Goal: Information Seeking & Learning: Learn about a topic

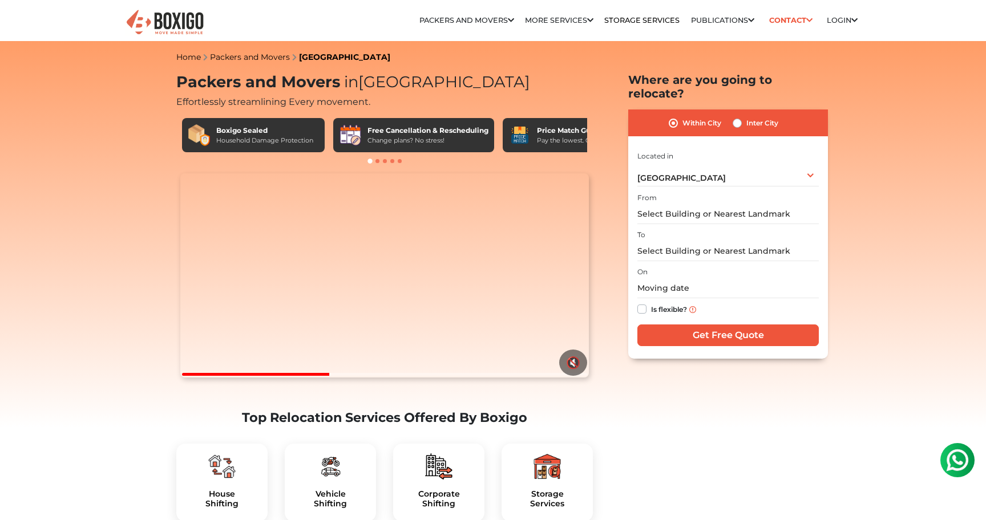
click at [377, 160] on span at bounding box center [377, 161] width 4 height 4
click at [425, 144] on div "Change plans? No stress!" at bounding box center [427, 141] width 121 height 10
click at [555, 132] on div "Price Match Guarantee" at bounding box center [580, 131] width 87 height 10
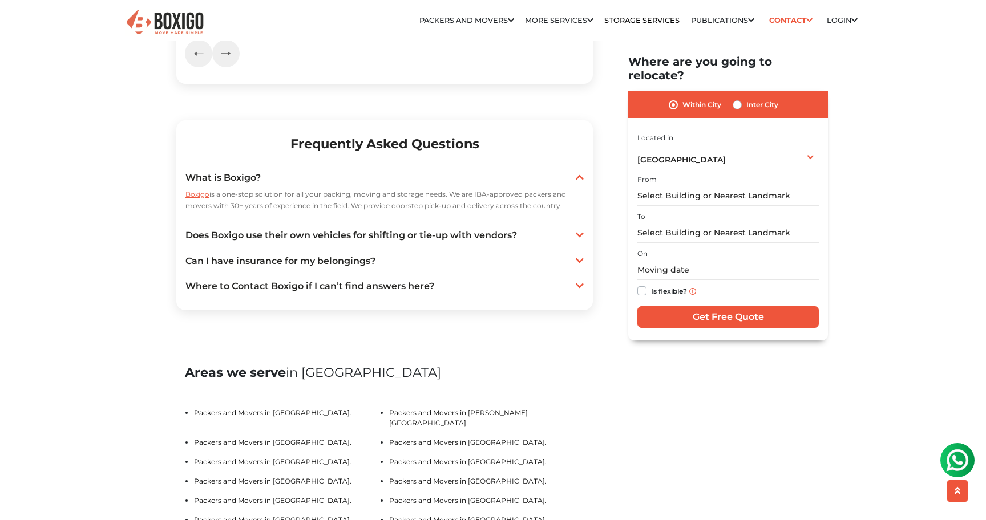
scroll to position [2159, 0]
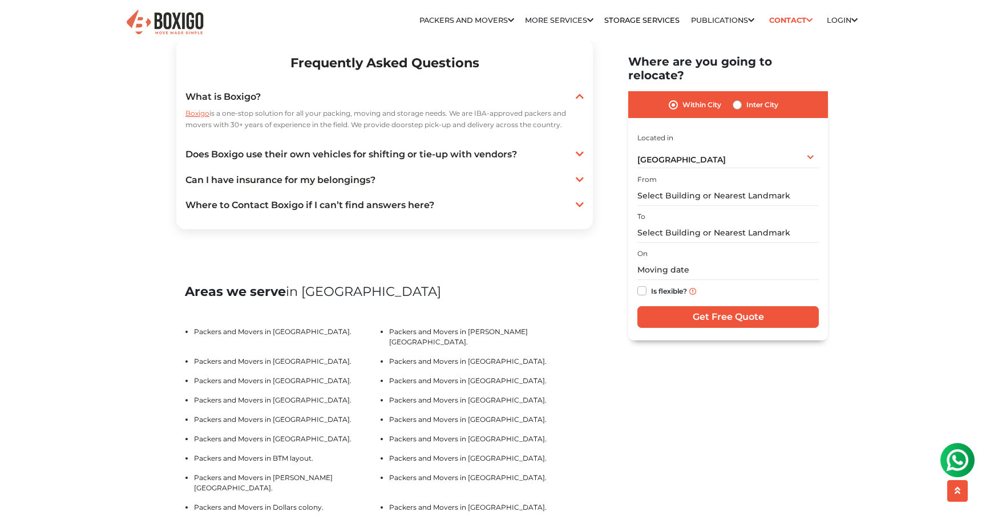
click at [574, 161] on link "Does Boxigo use their own vehicles for shifting or tie-up with vendors?" at bounding box center [384, 155] width 398 height 14
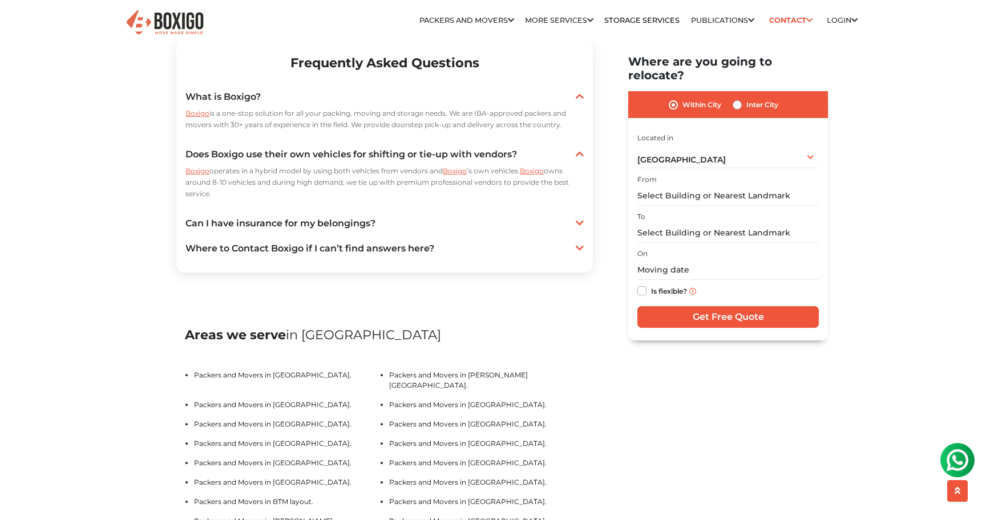
click at [561, 230] on link "Can I have insurance for my belongings?" at bounding box center [384, 224] width 398 height 14
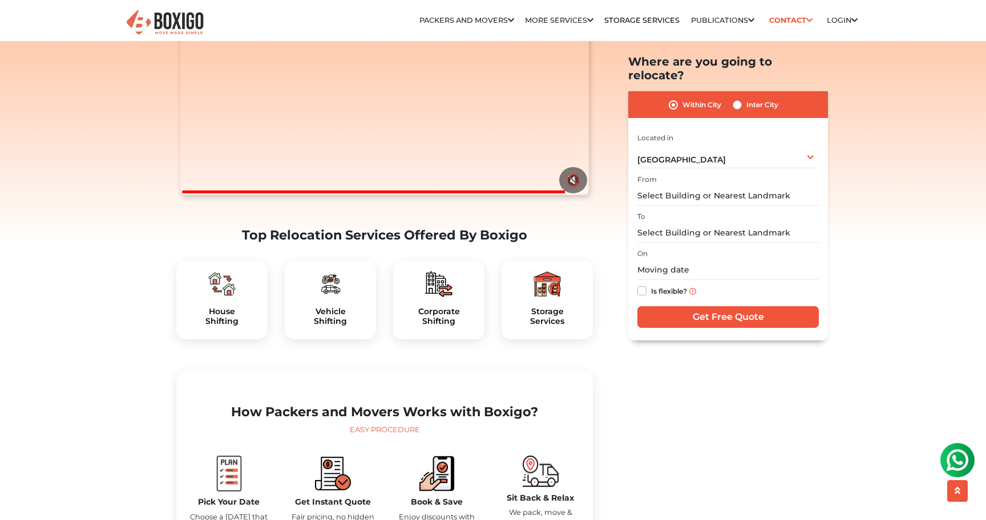
scroll to position [148, 0]
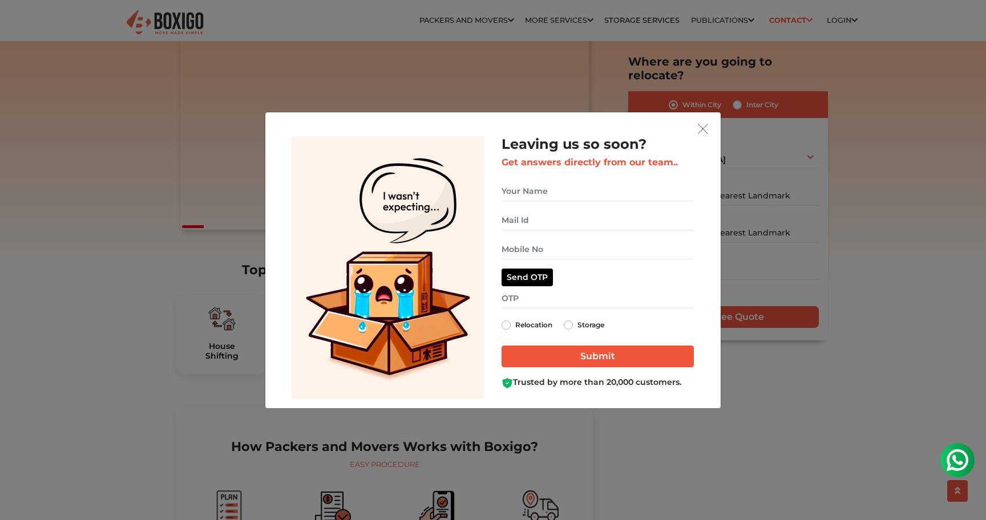
click at [484, 21] on div "Leaving us so soon? Get answers directly from our team.. Relocation Storage" at bounding box center [493, 260] width 986 height 520
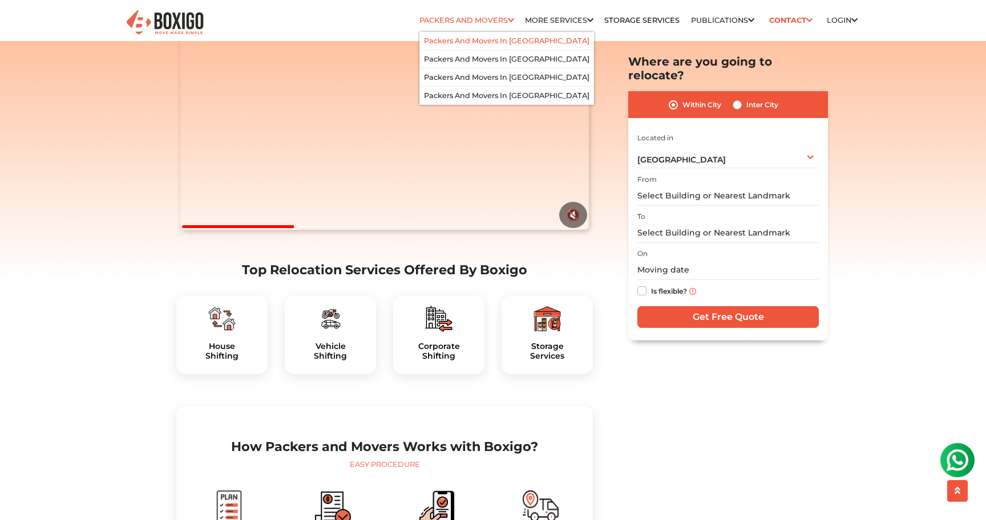
click at [476, 41] on link "Packers and Movers in [GEOGRAPHIC_DATA]" at bounding box center [506, 41] width 165 height 9
